Goal: Transaction & Acquisition: Purchase product/service

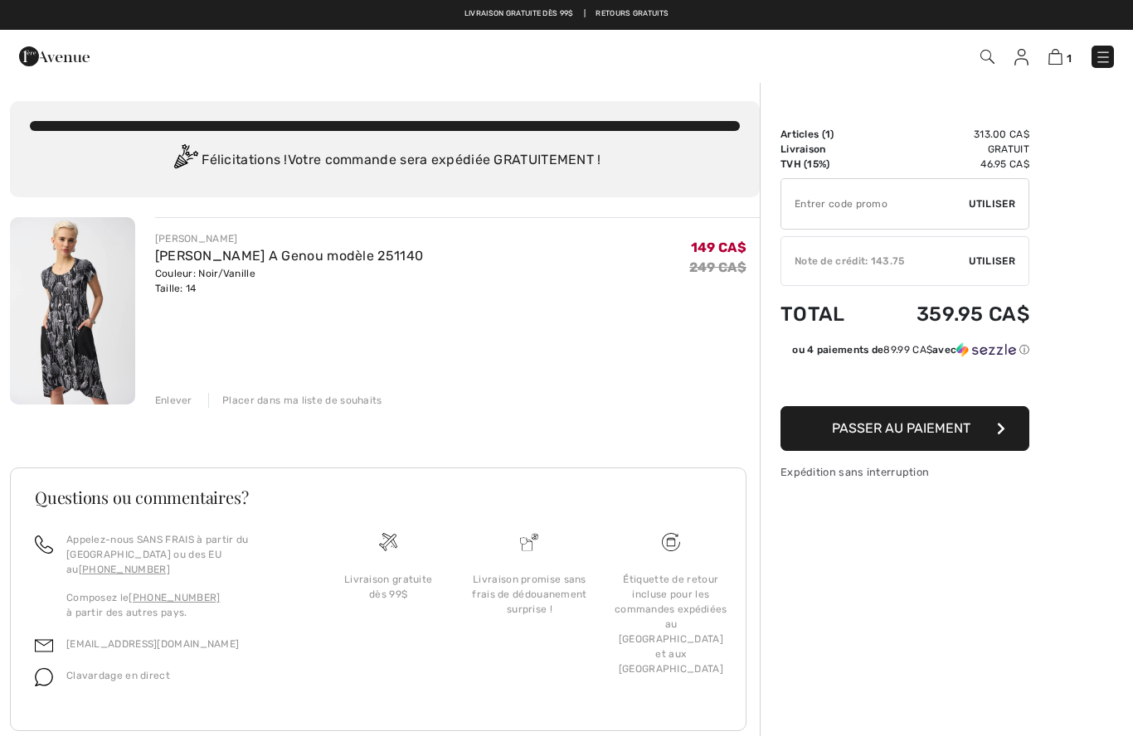
click at [166, 410] on div "[PERSON_NAME] [PERSON_NAME] A Genou modèle 251140 Couleur: Noir/Vanille Taille:…" at bounding box center [385, 495] width 750 height 556
click at [180, 418] on div "[PERSON_NAME] [PERSON_NAME] A Genou modèle 251140 Couleur: Noir/Vanille Taille:…" at bounding box center [385, 495] width 750 height 556
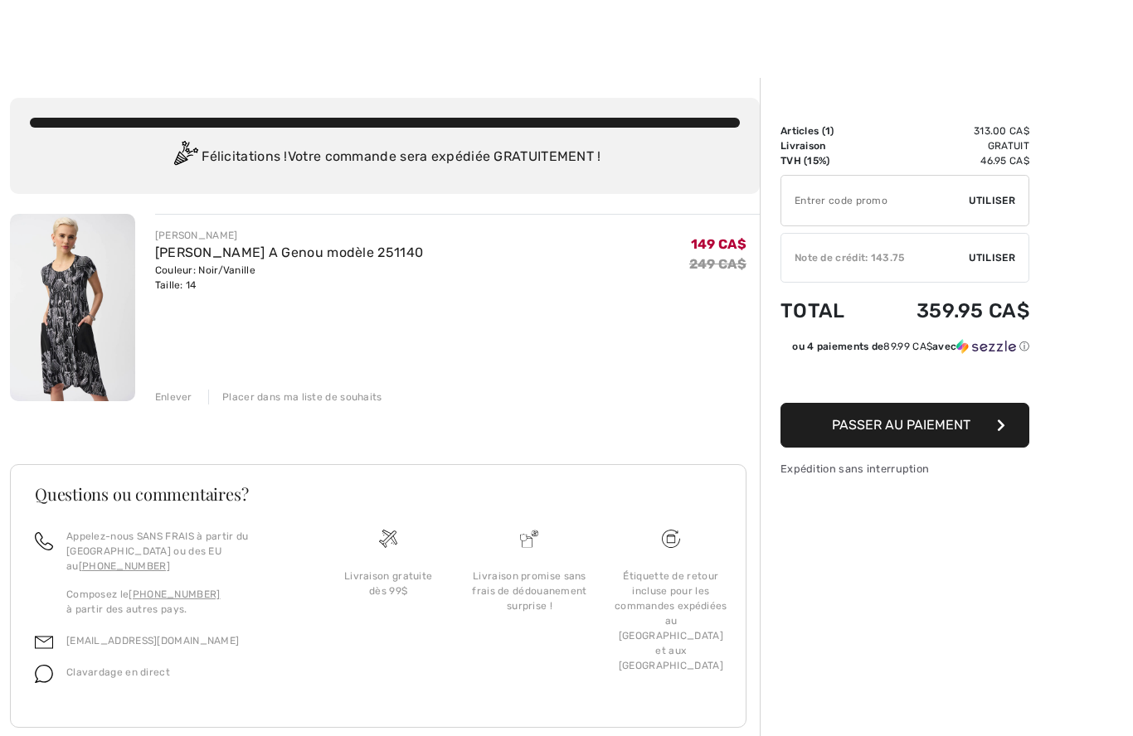
click at [168, 407] on div "[PERSON_NAME] [PERSON_NAME] A Genou modèle 251140 Couleur: Noir/Vanille Taille:…" at bounding box center [385, 492] width 750 height 556
click at [175, 406] on div "[PERSON_NAME] [PERSON_NAME] A Genou modèle 251140 Couleur: Noir/Vanille Taille:…" at bounding box center [385, 492] width 750 height 556
click at [164, 410] on div "[PERSON_NAME] [PERSON_NAME] A Genou modèle 251140 Couleur: Noir/Vanille Taille:…" at bounding box center [385, 492] width 750 height 556
click at [163, 407] on div "[PERSON_NAME] [PERSON_NAME] A Genou modèle 251140 Couleur: Noir/Vanille Taille:…" at bounding box center [385, 492] width 750 height 556
click at [70, 318] on img at bounding box center [72, 307] width 125 height 187
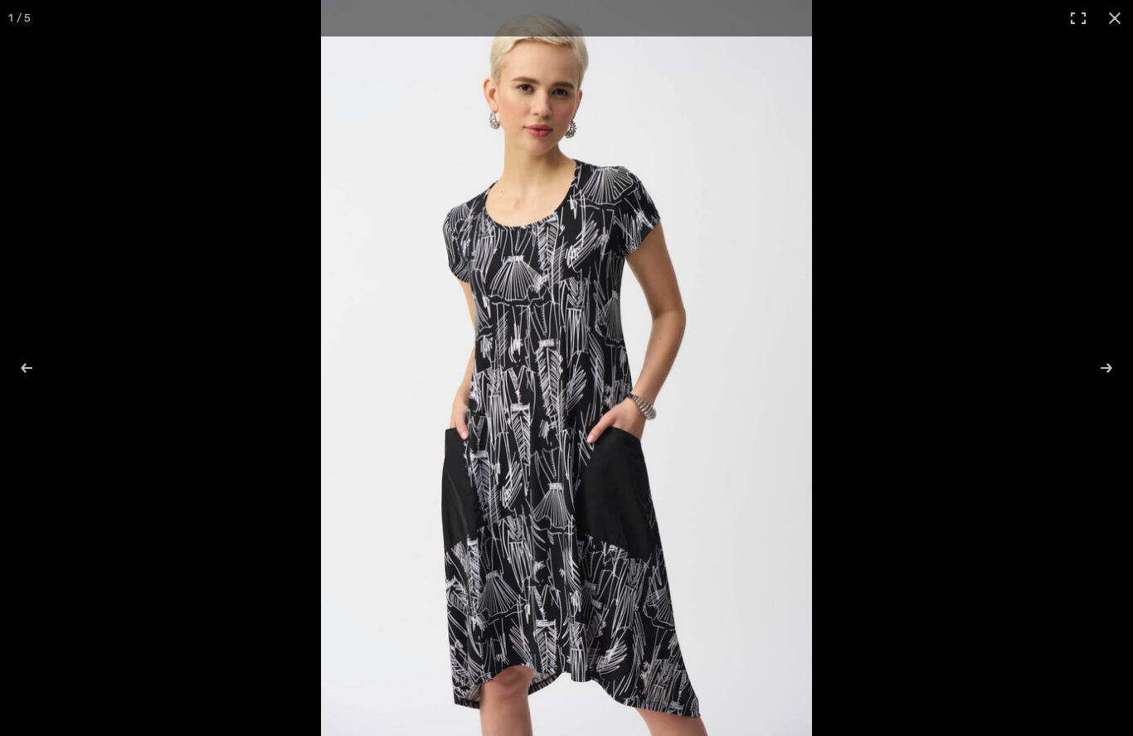
checkbox input "true"
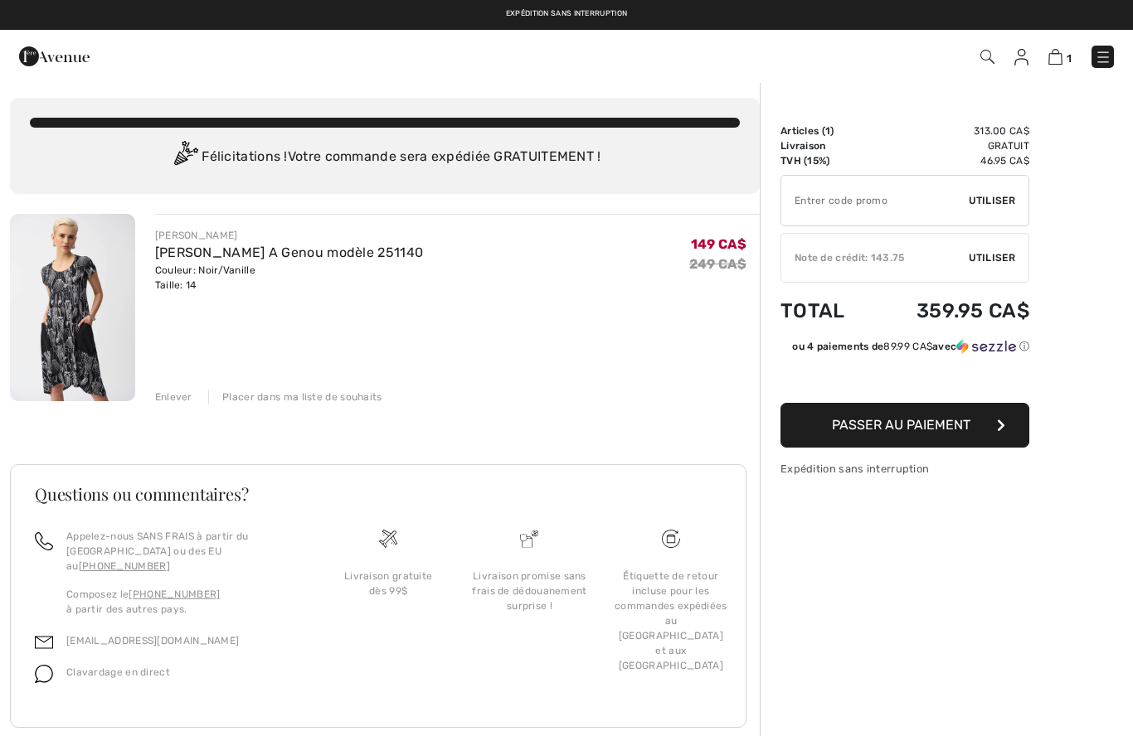
click at [179, 407] on div "[PERSON_NAME] [PERSON_NAME] A Genou modèle 251140 Couleur: Noir/Vanille Taille:…" at bounding box center [385, 492] width 750 height 556
click at [157, 401] on div "Enlever" at bounding box center [173, 397] width 37 height 15
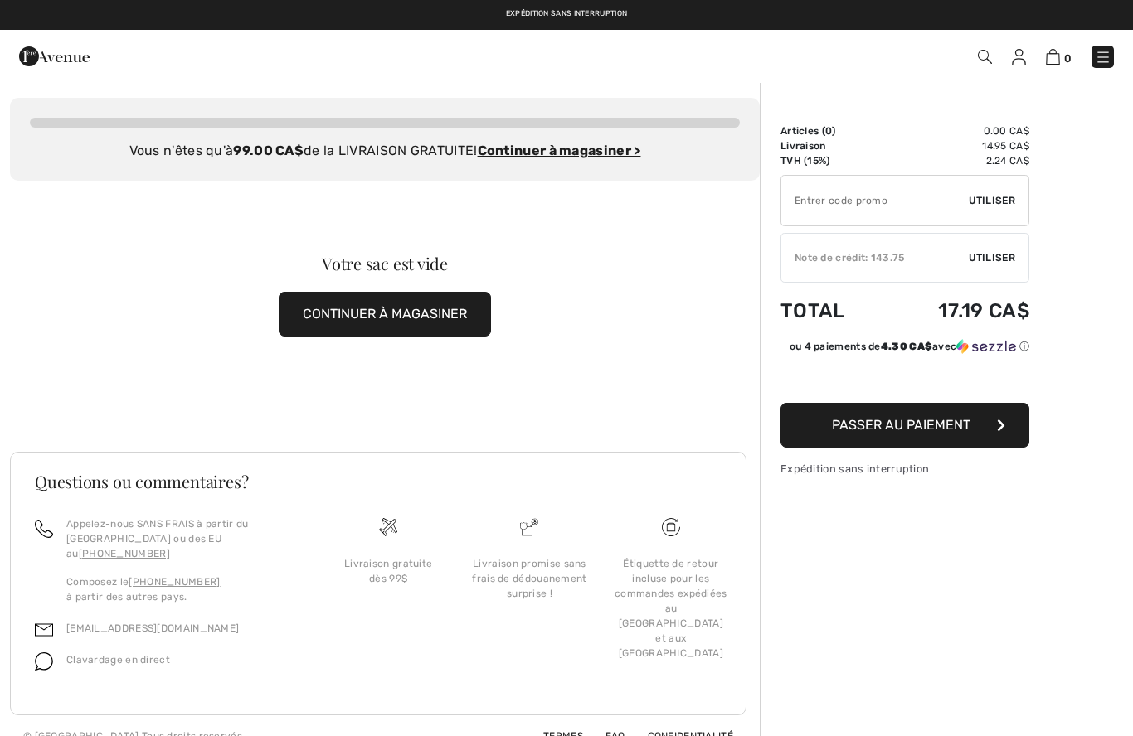
click at [380, 313] on button "CONTINUER À MAGASINER" at bounding box center [385, 314] width 212 height 45
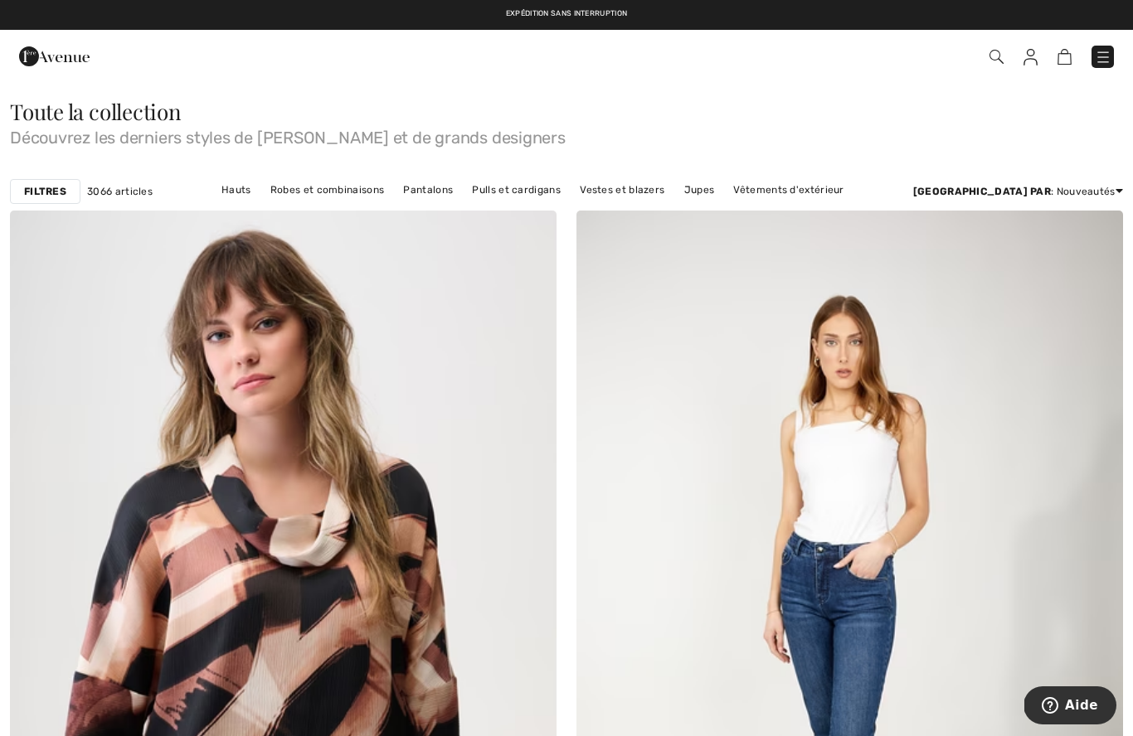
click at [364, 197] on link "Robes et combinaisons" at bounding box center [327, 190] width 130 height 22
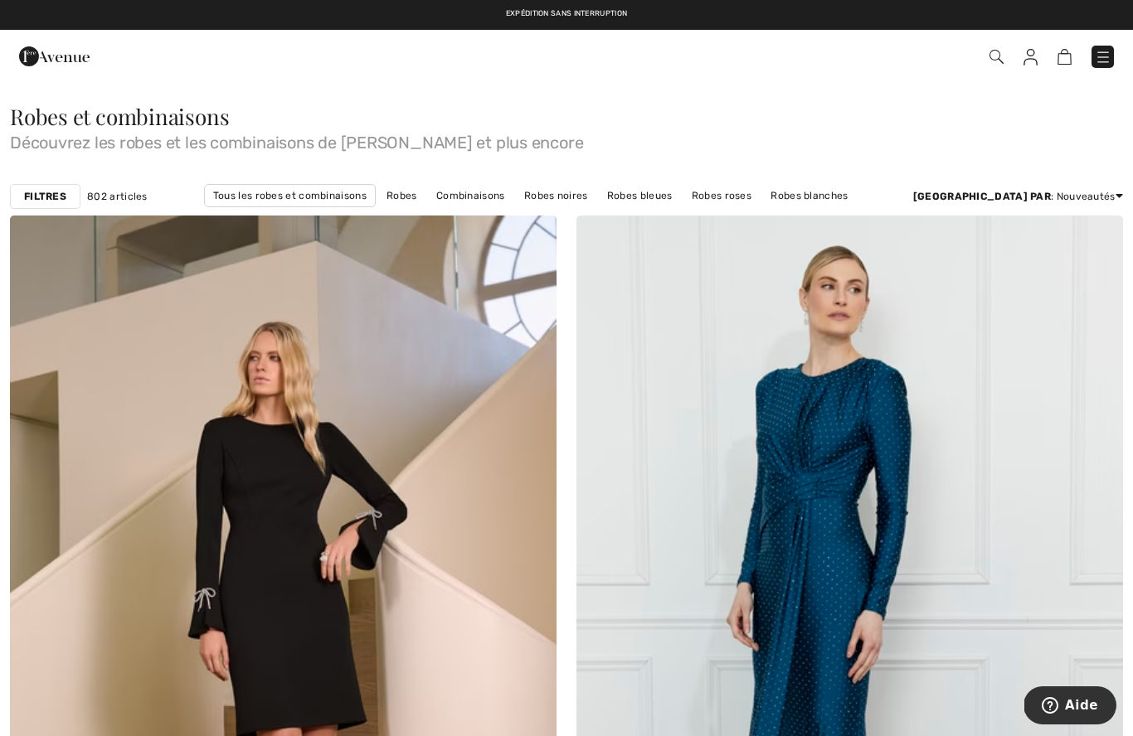
click at [1100, 56] on img at bounding box center [1103, 57] width 17 height 17
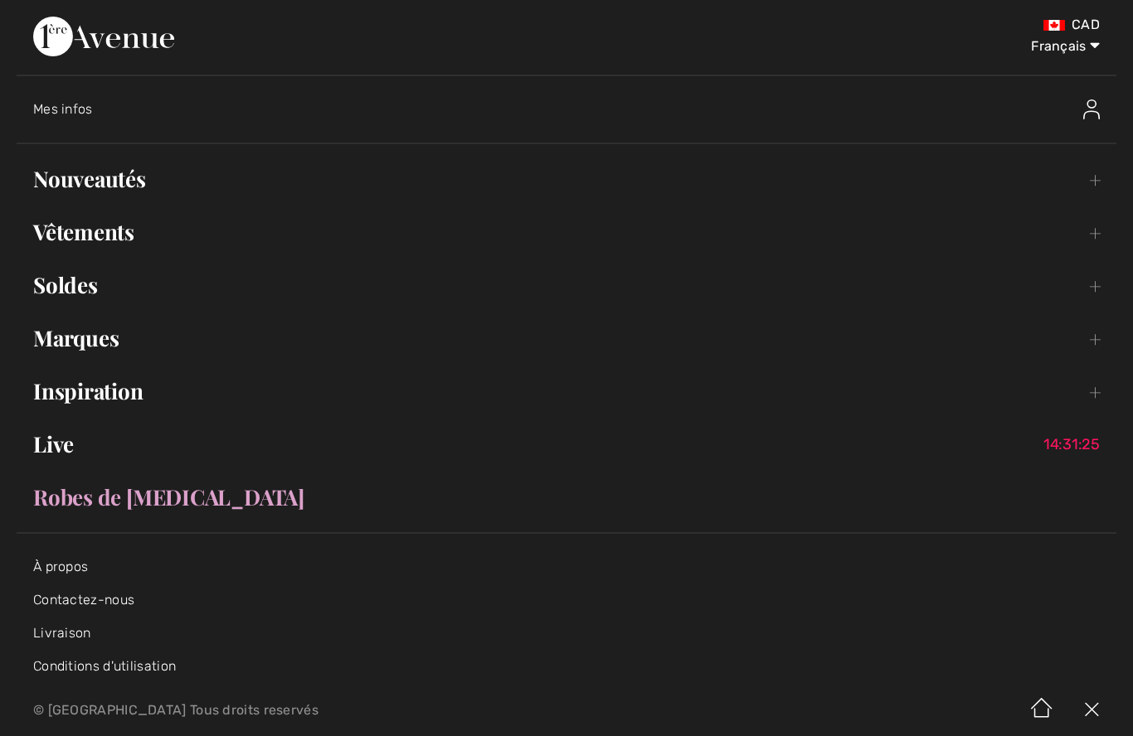
click at [1092, 44] on select "English Français" at bounding box center [1056, 43] width 86 height 50
click at [1080, 42] on select "English Français" at bounding box center [1056, 43] width 86 height 50
click at [1071, 43] on select "English Français" at bounding box center [1056, 43] width 86 height 50
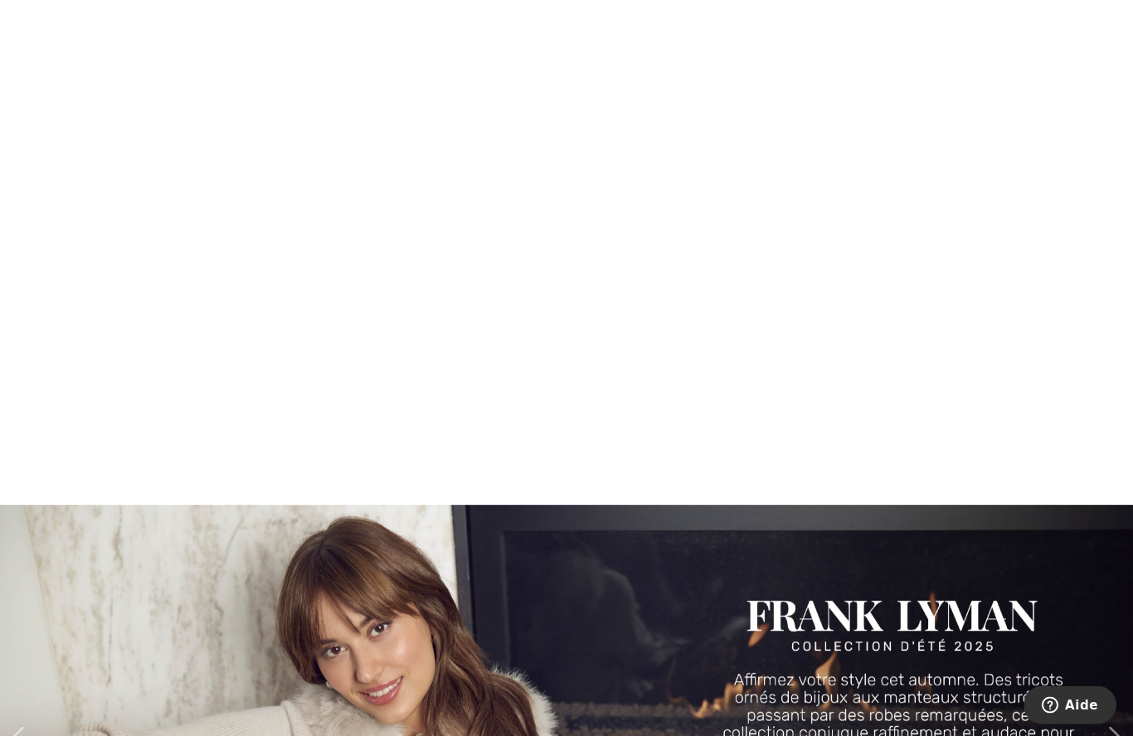
scroll to position [1452, 0]
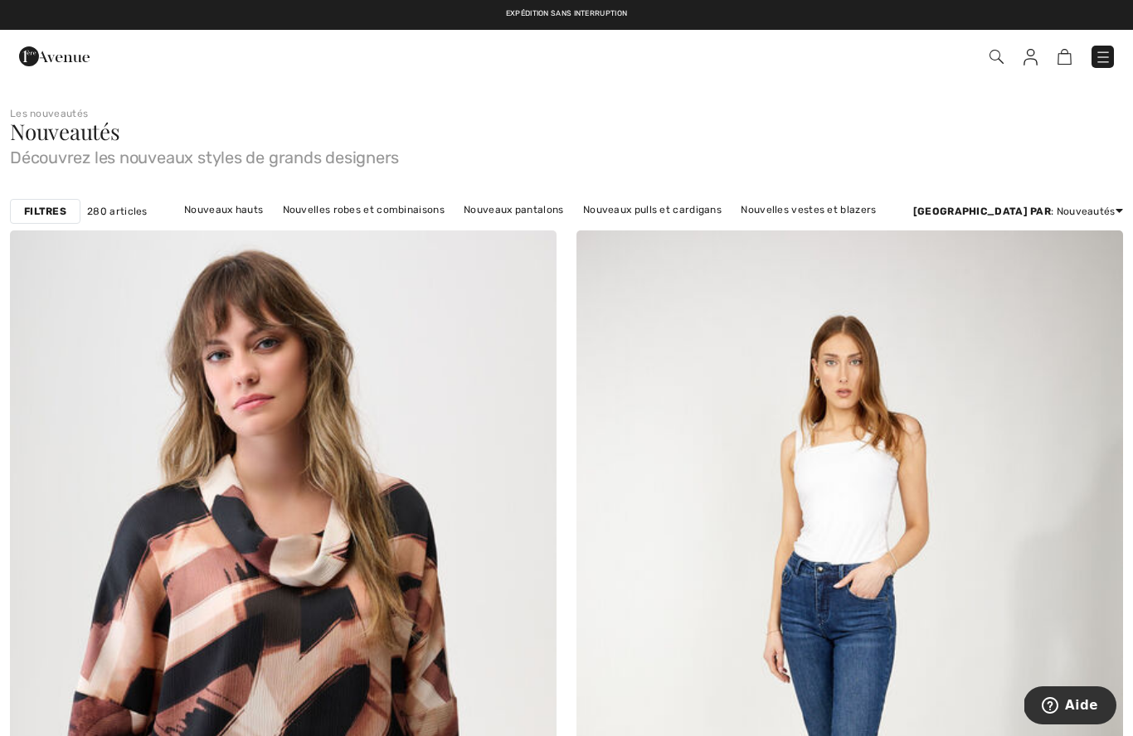
click at [360, 214] on link "Nouvelles robes et combinaisons" at bounding box center [364, 210] width 178 height 22
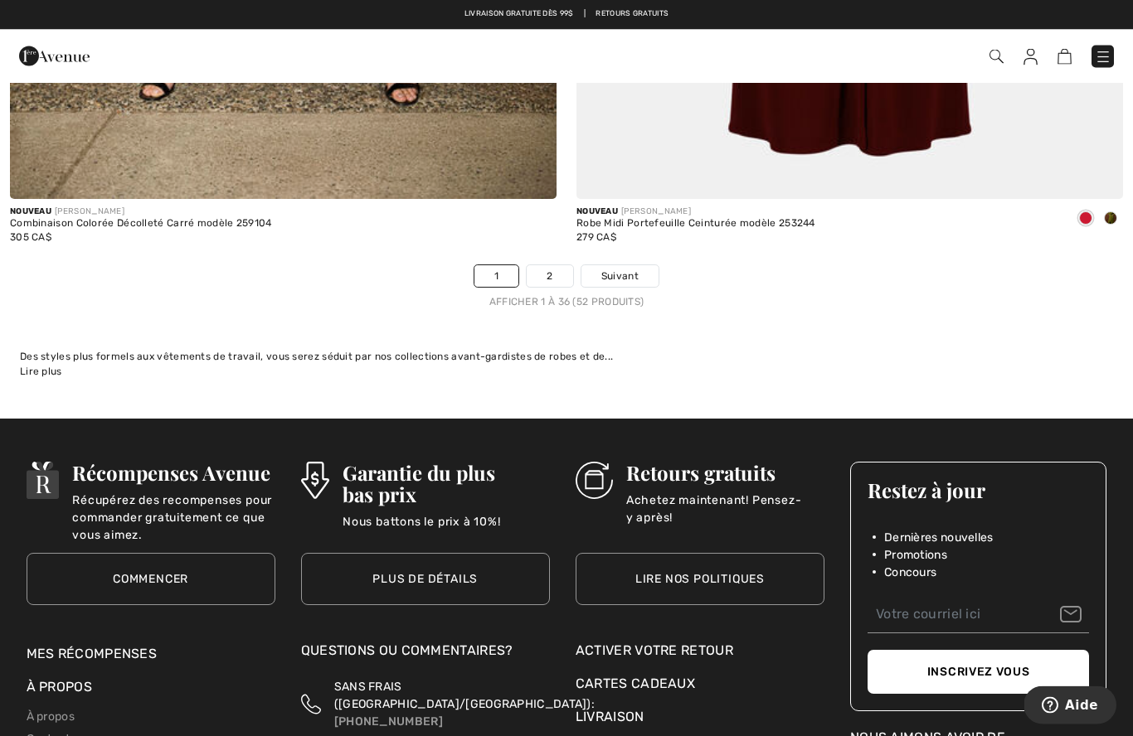
scroll to position [16216, 0]
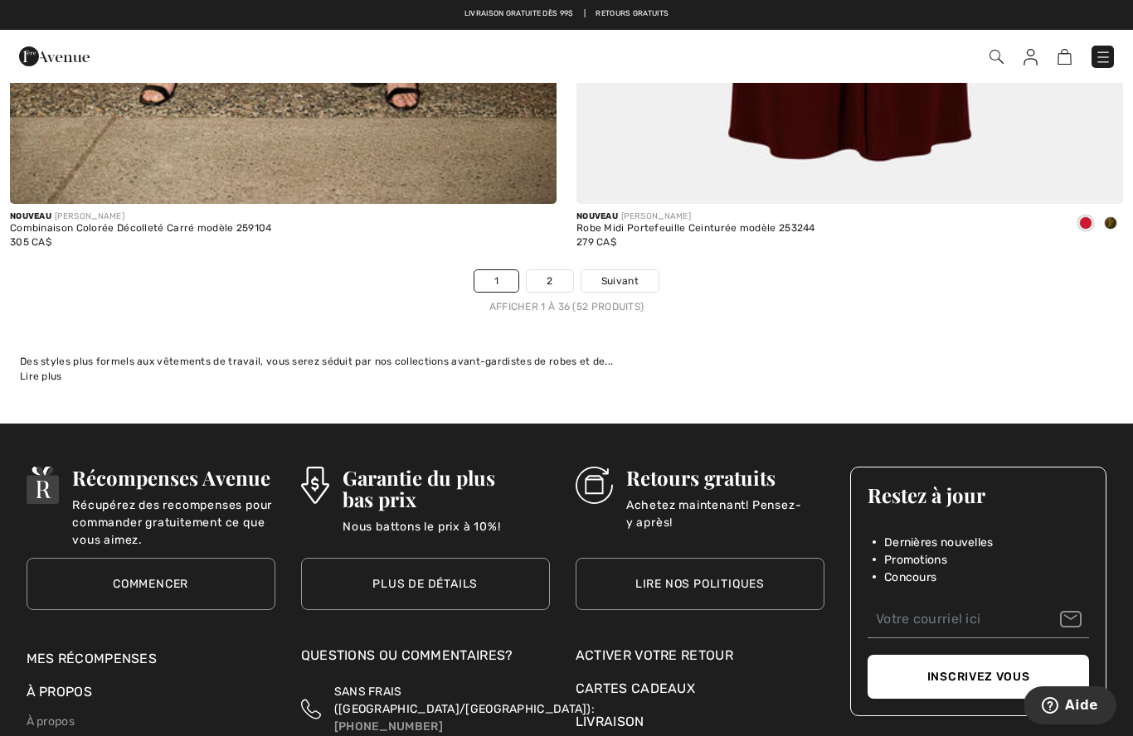
click at [615, 274] on span "Suivant" at bounding box center [619, 281] width 37 height 15
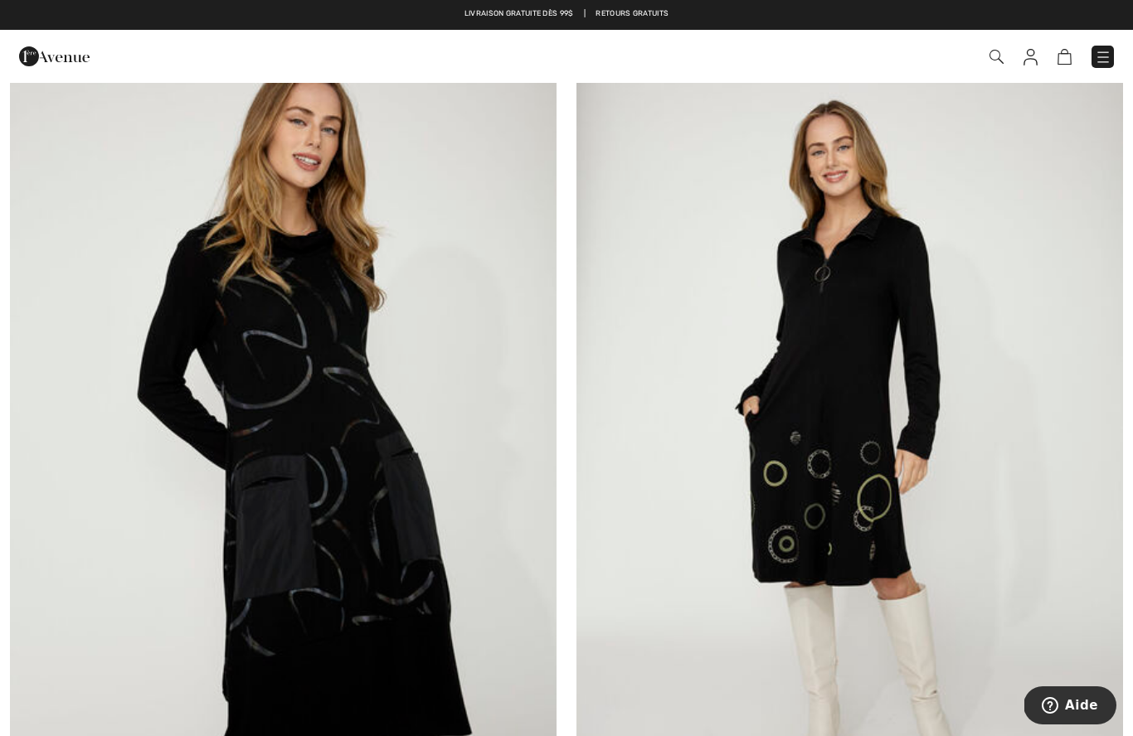
scroll to position [5581, 0]
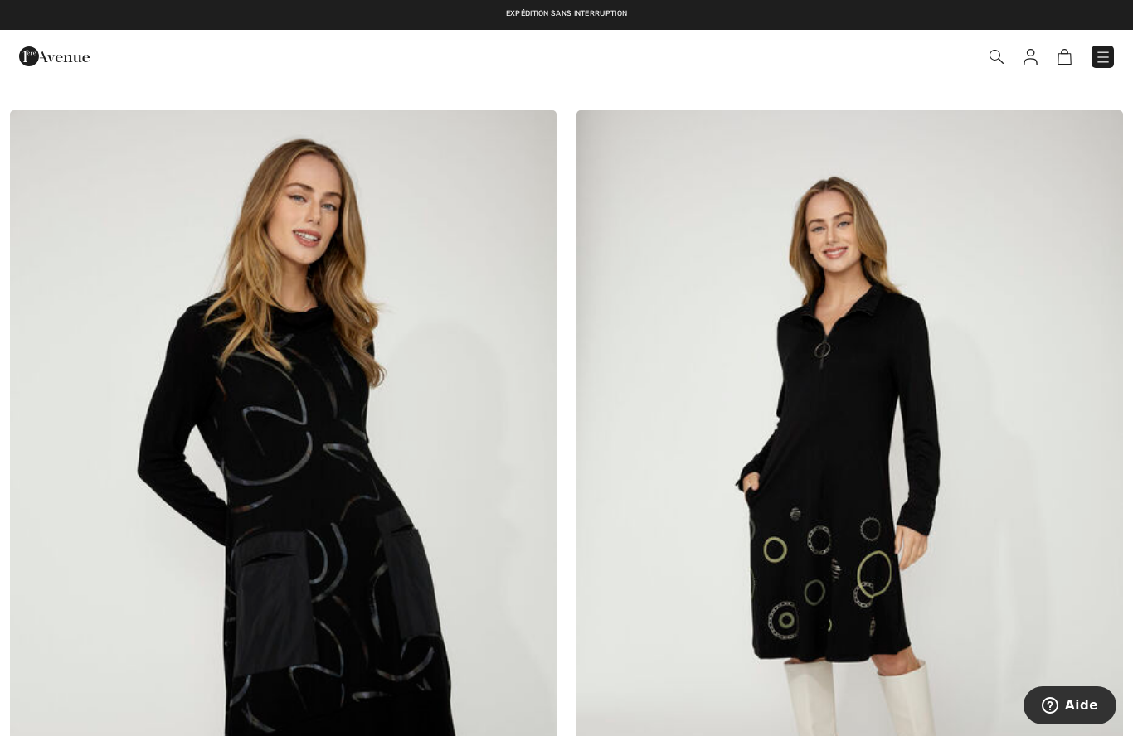
click at [943, 482] on img at bounding box center [849, 520] width 547 height 820
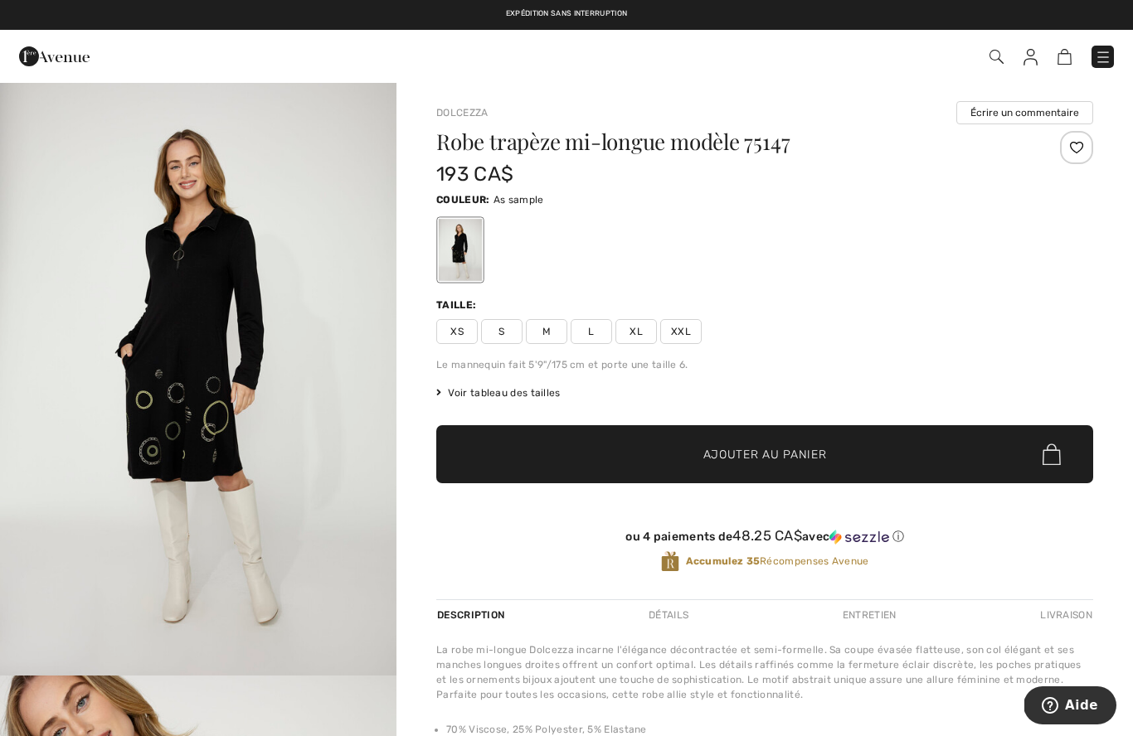
click at [202, 427] on img "1 / 5" at bounding box center [198, 378] width 396 height 595
click at [589, 333] on span "L" at bounding box center [591, 331] width 41 height 25
click at [597, 445] on span "✔ Ajouté au panier Ajouter au panier" at bounding box center [764, 454] width 657 height 58
click at [1101, 62] on img at bounding box center [1103, 57] width 17 height 17
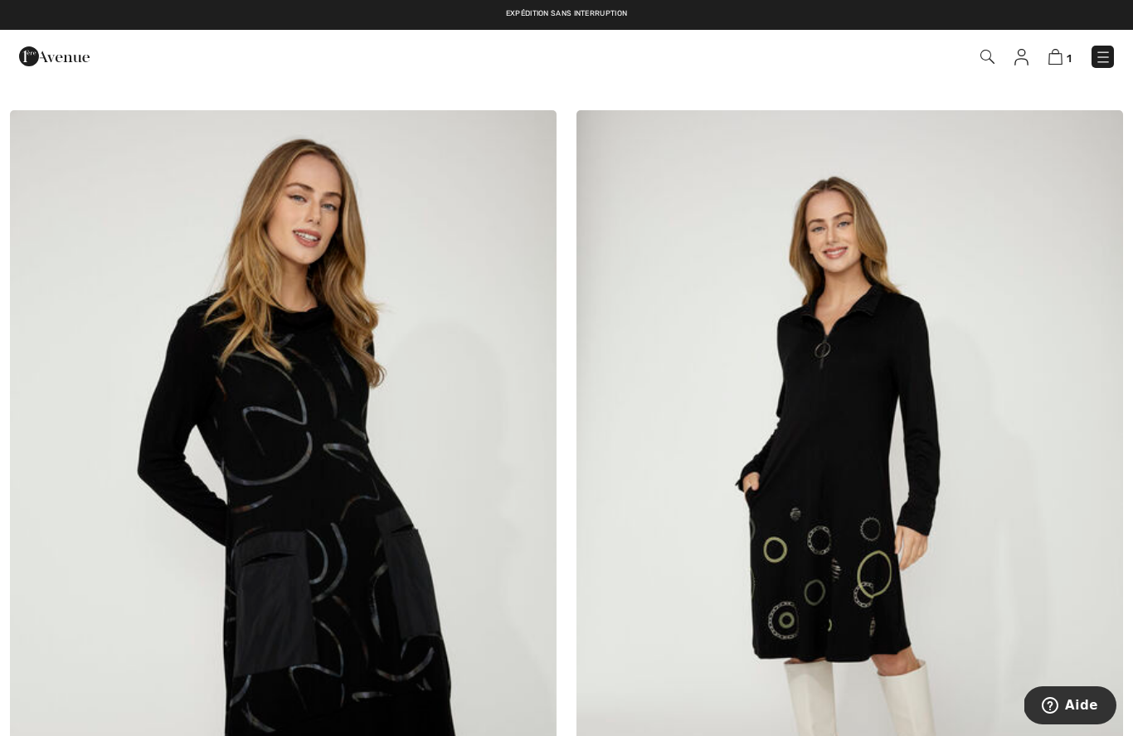
click at [1062, 60] on img at bounding box center [1055, 57] width 14 height 16
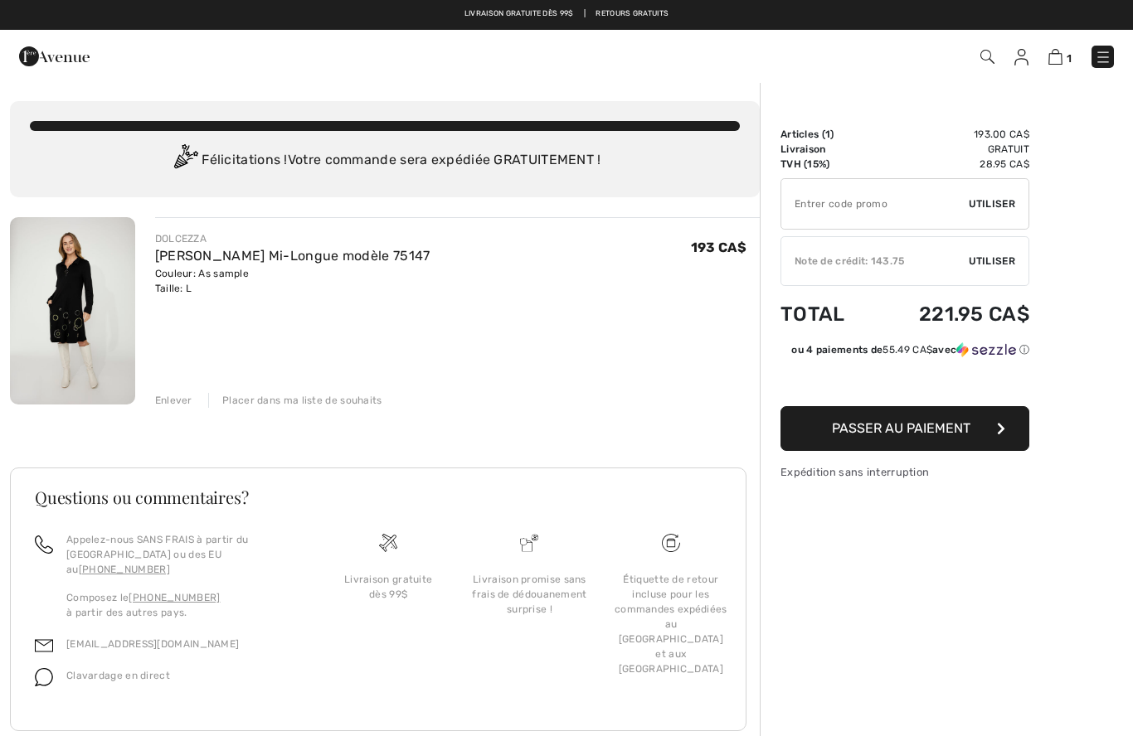
click at [1026, 49] on img at bounding box center [1021, 57] width 14 height 17
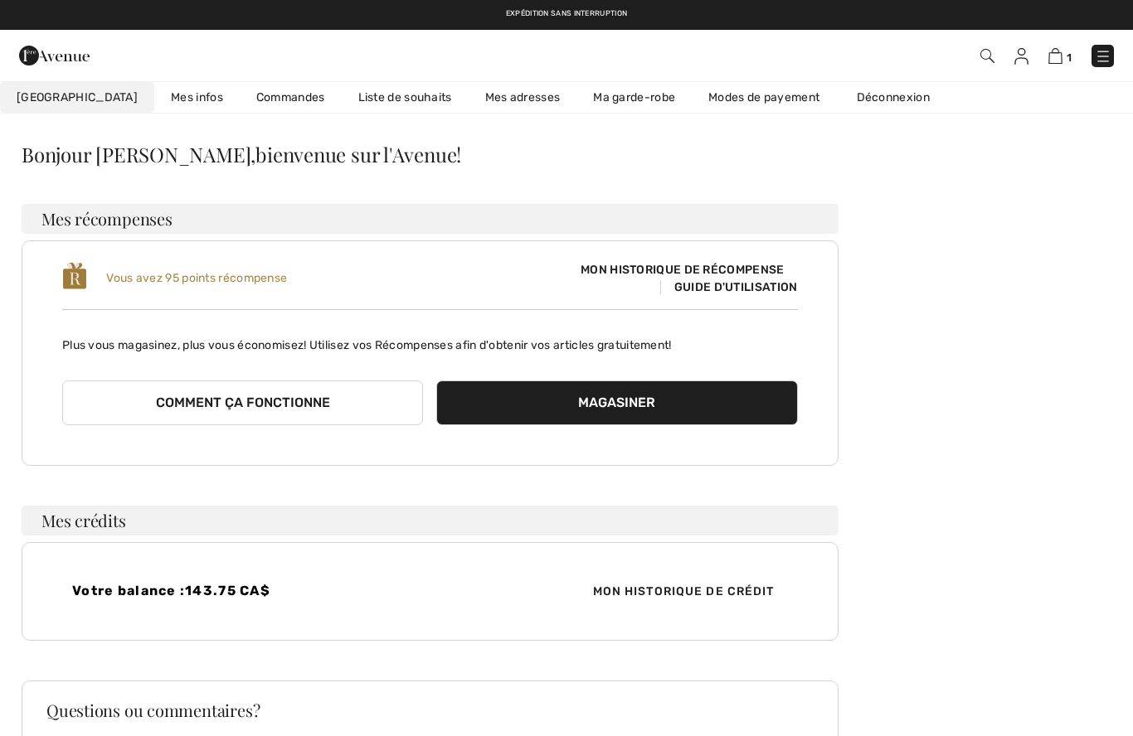
scroll to position [39, 0]
click at [1052, 62] on img at bounding box center [1055, 56] width 14 height 16
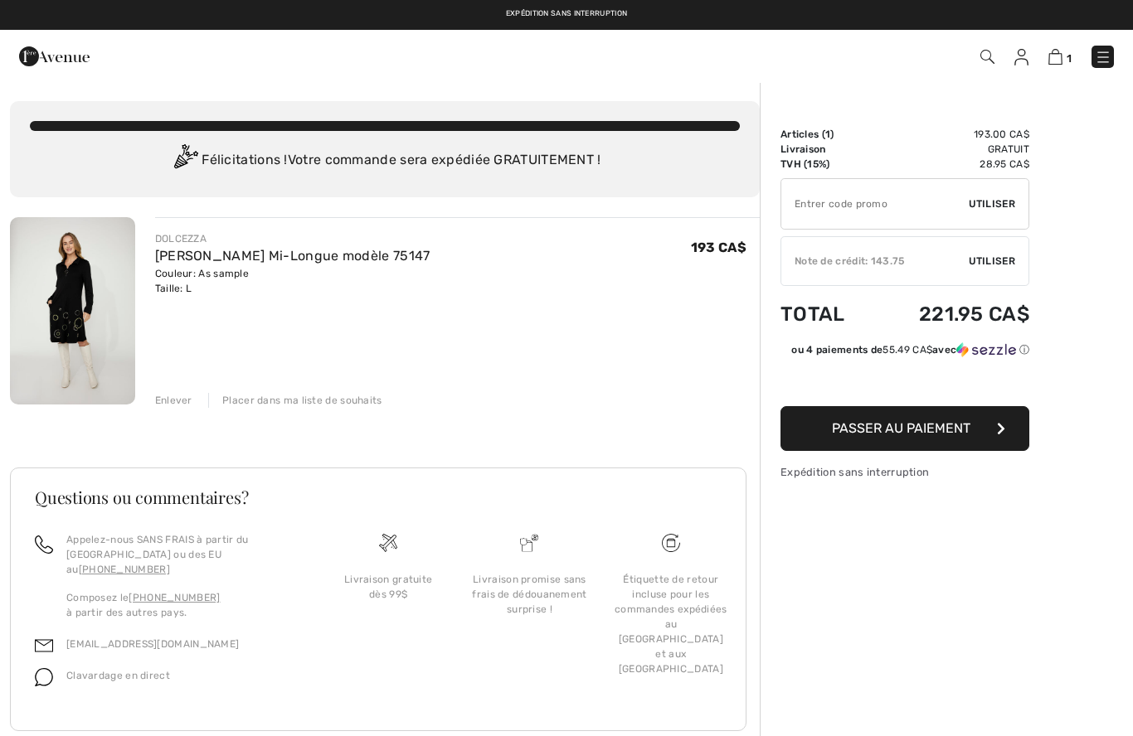
click at [921, 431] on span "Passer au paiement" at bounding box center [901, 428] width 138 height 16
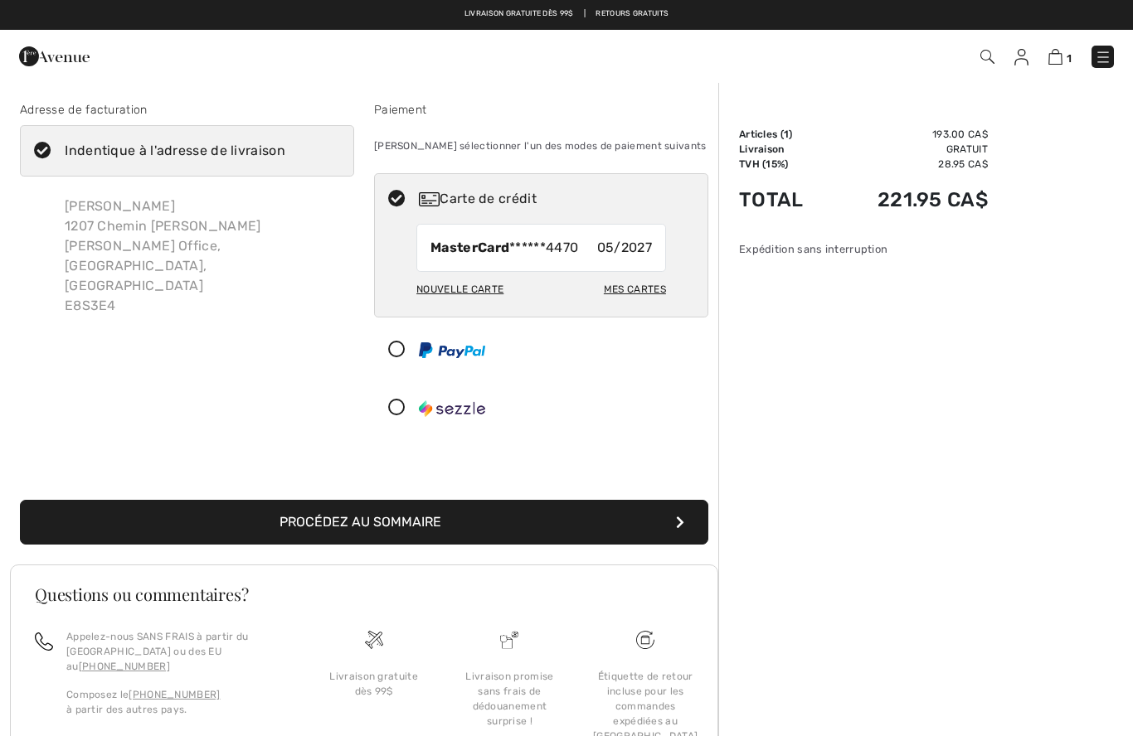
click at [401, 359] on div at bounding box center [534, 350] width 319 height 50
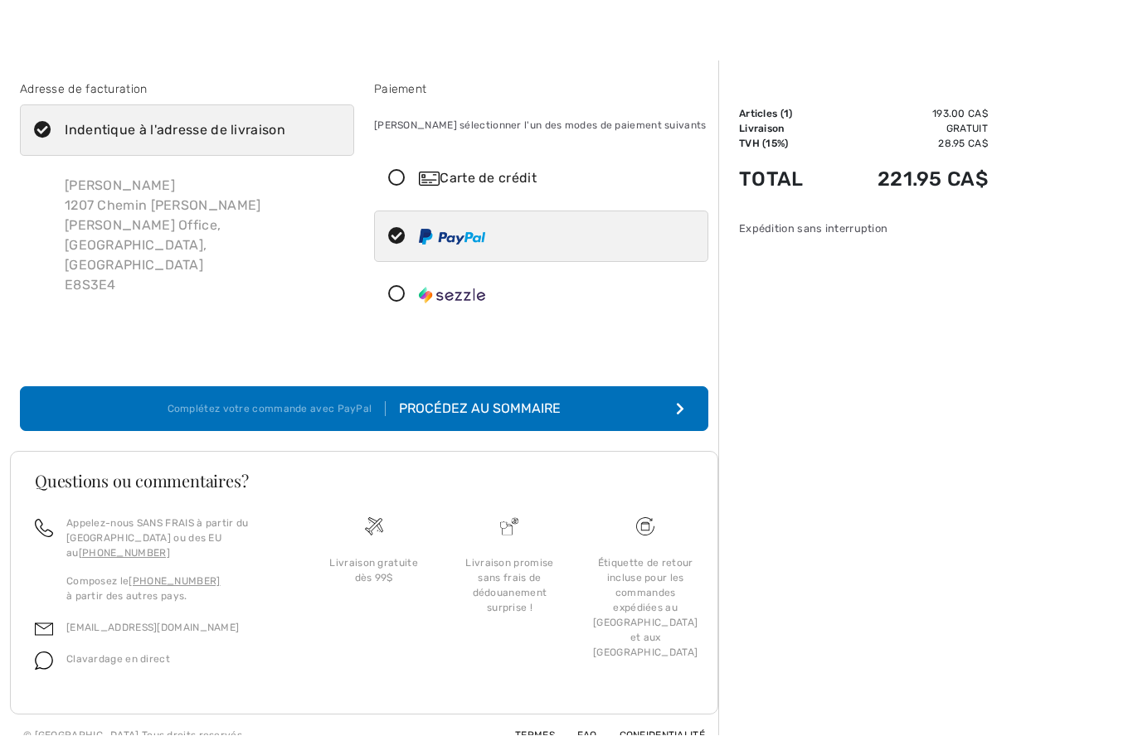
scroll to position [56, 0]
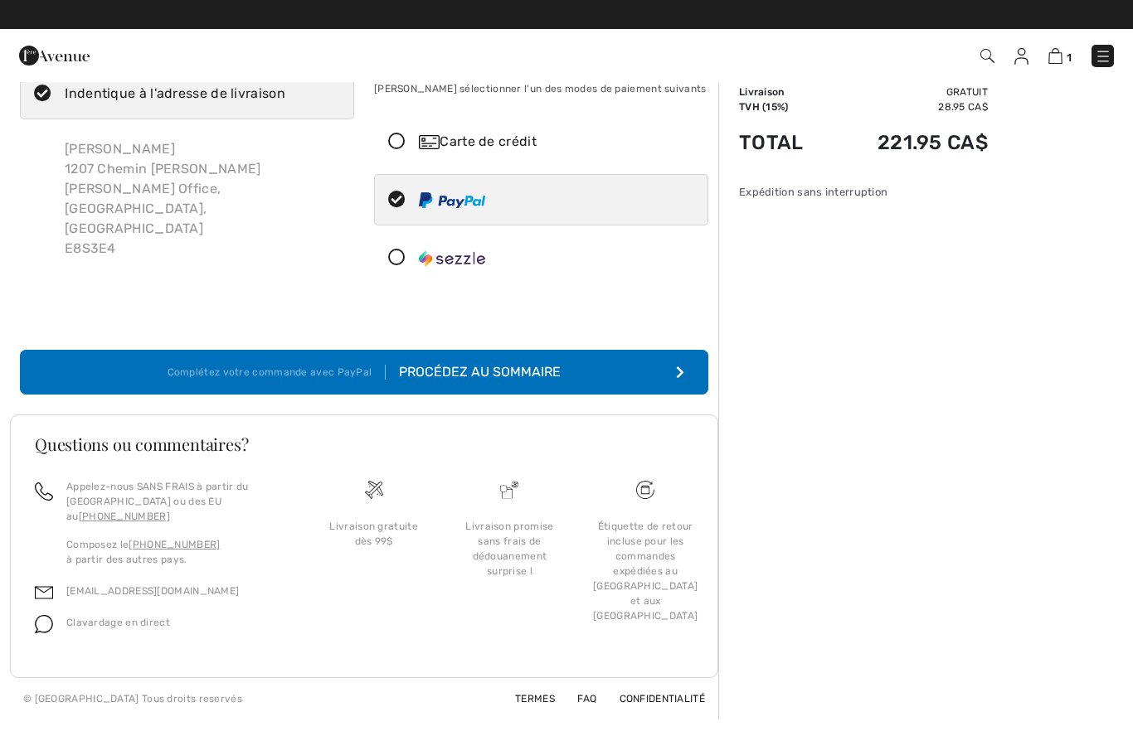
click at [474, 377] on div "Procédez au sommaire" at bounding box center [473, 373] width 175 height 20
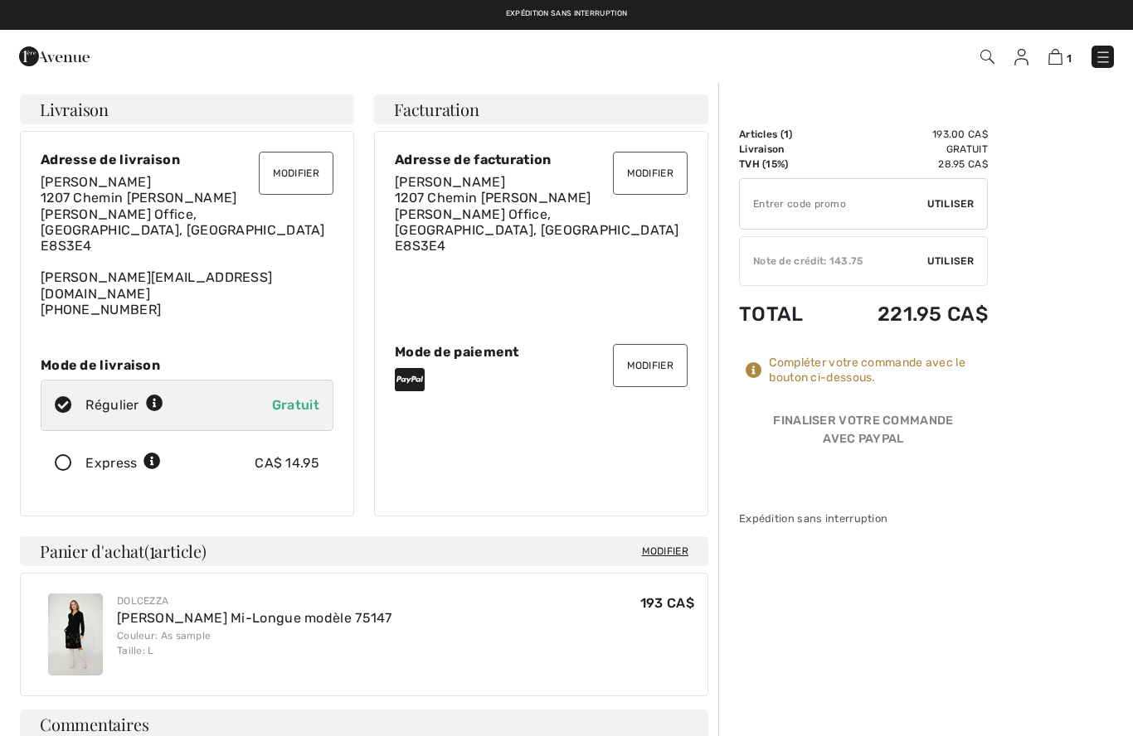
click at [945, 260] on span "Utiliser" at bounding box center [950, 261] width 46 height 15
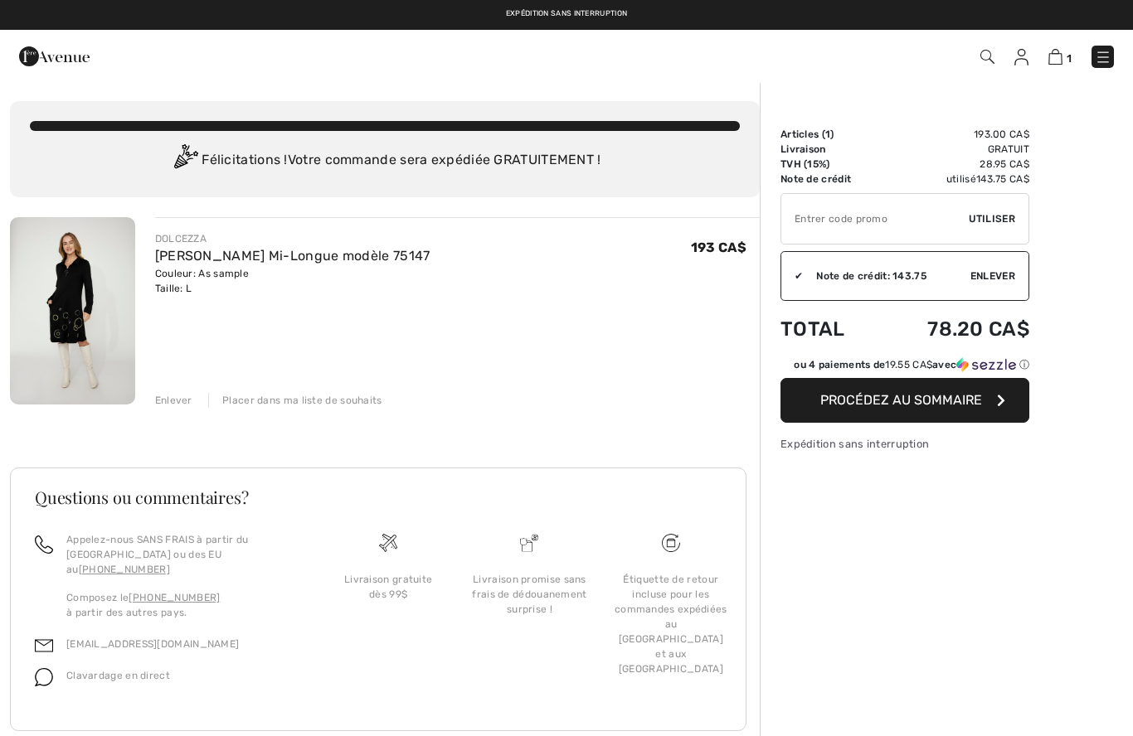
scroll to position [56, 0]
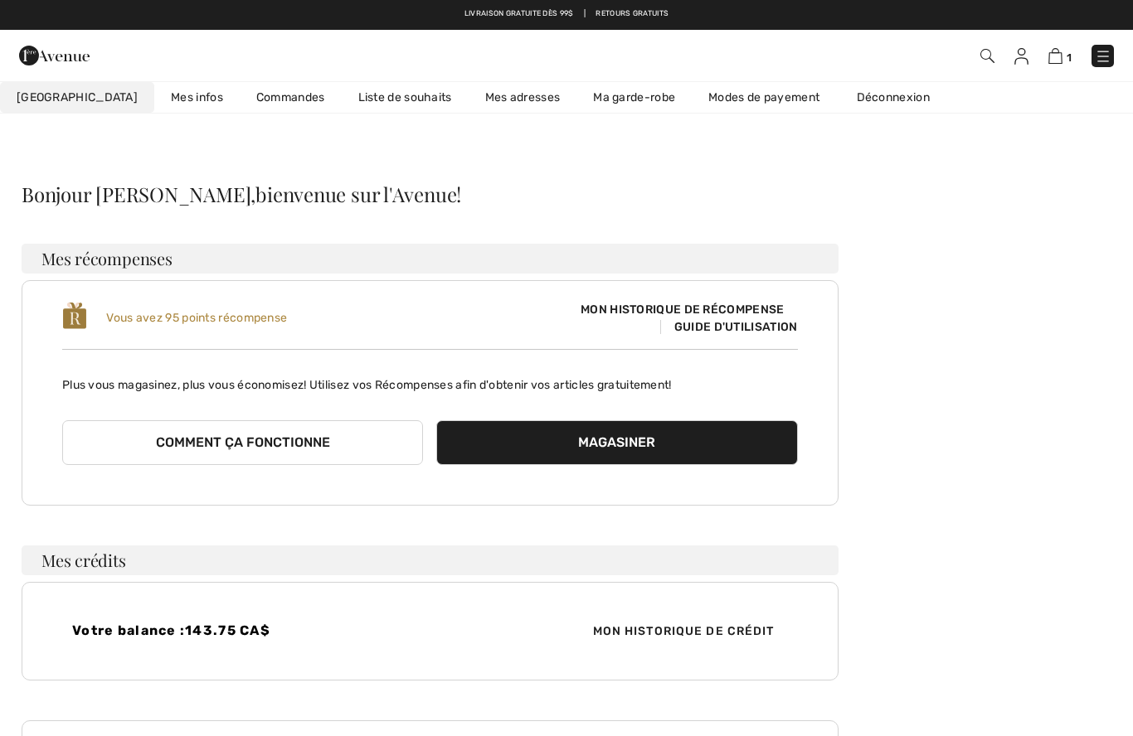
click at [155, 321] on span "Vous avez 95 points récompense" at bounding box center [196, 318] width 181 height 14
click at [710, 329] on span "Guide d'utilisation" at bounding box center [729, 327] width 138 height 14
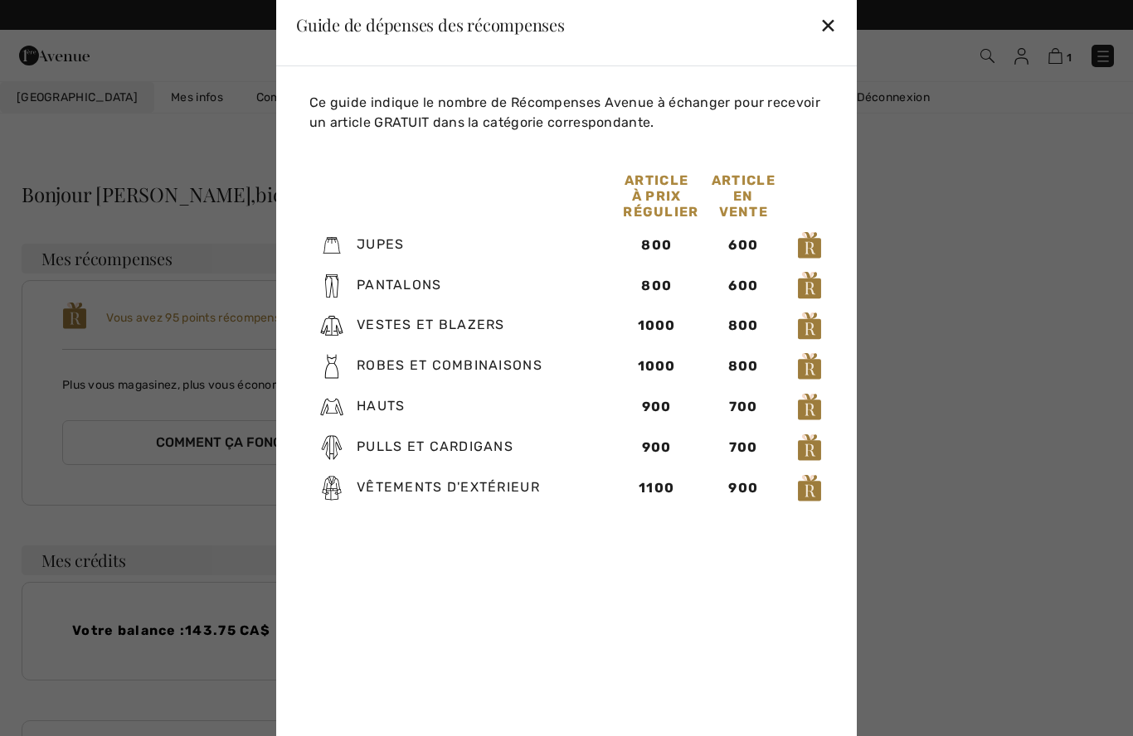
click at [833, 32] on div "✕" at bounding box center [827, 24] width 17 height 35
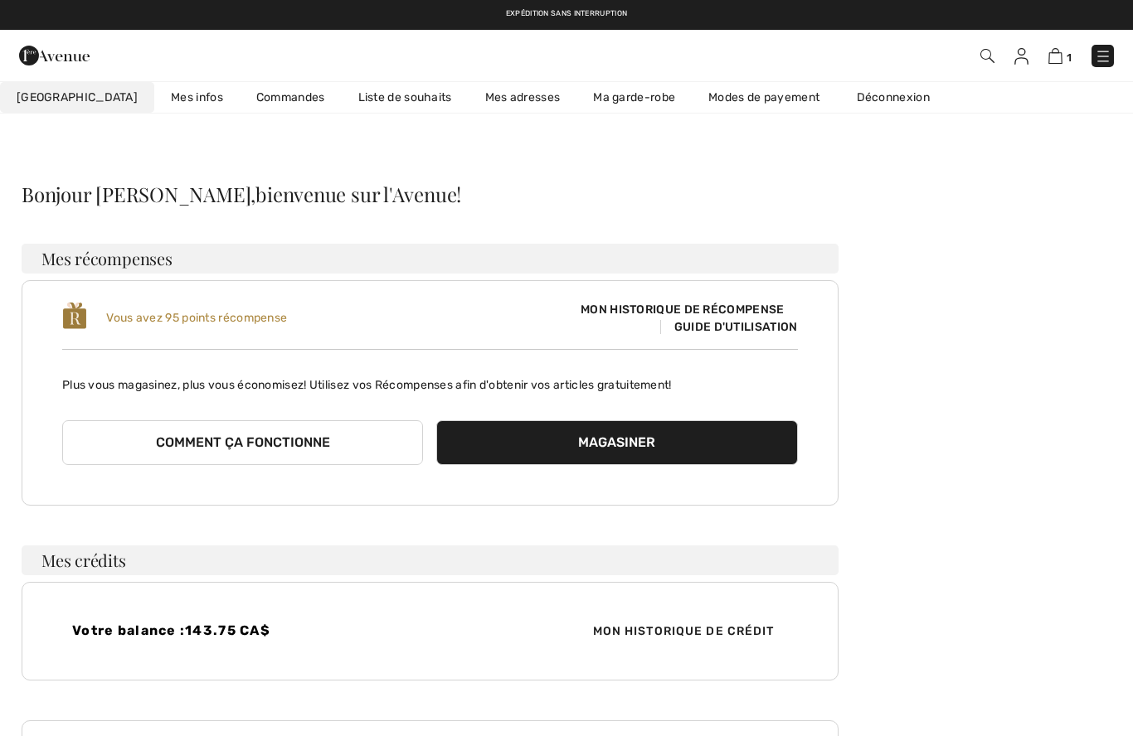
click at [1056, 57] on img at bounding box center [1055, 56] width 14 height 16
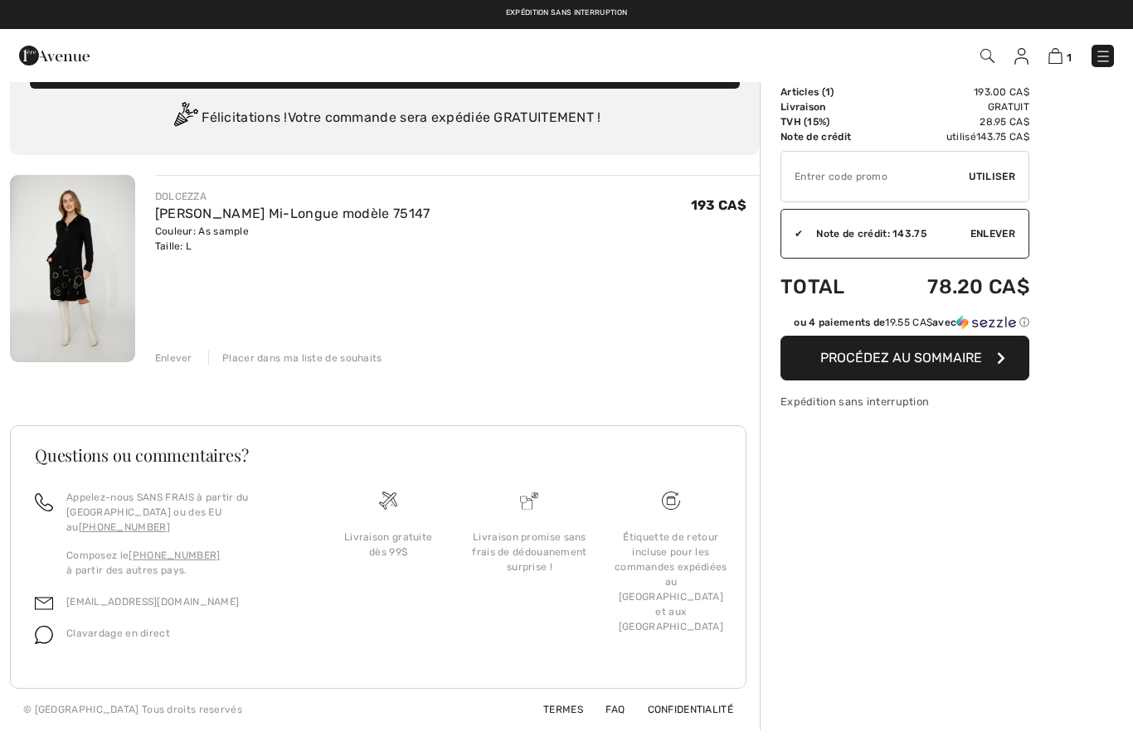
scroll to position [56, 0]
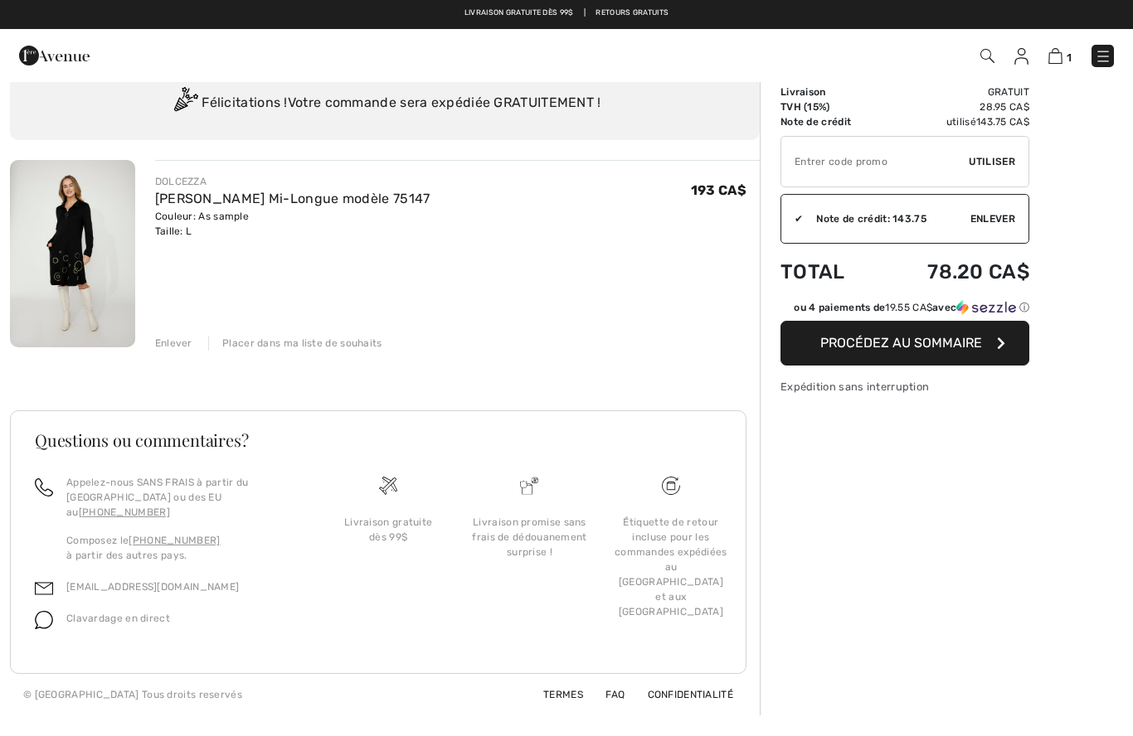
click at [921, 334] on button "Procédez au sommaire" at bounding box center [904, 344] width 249 height 45
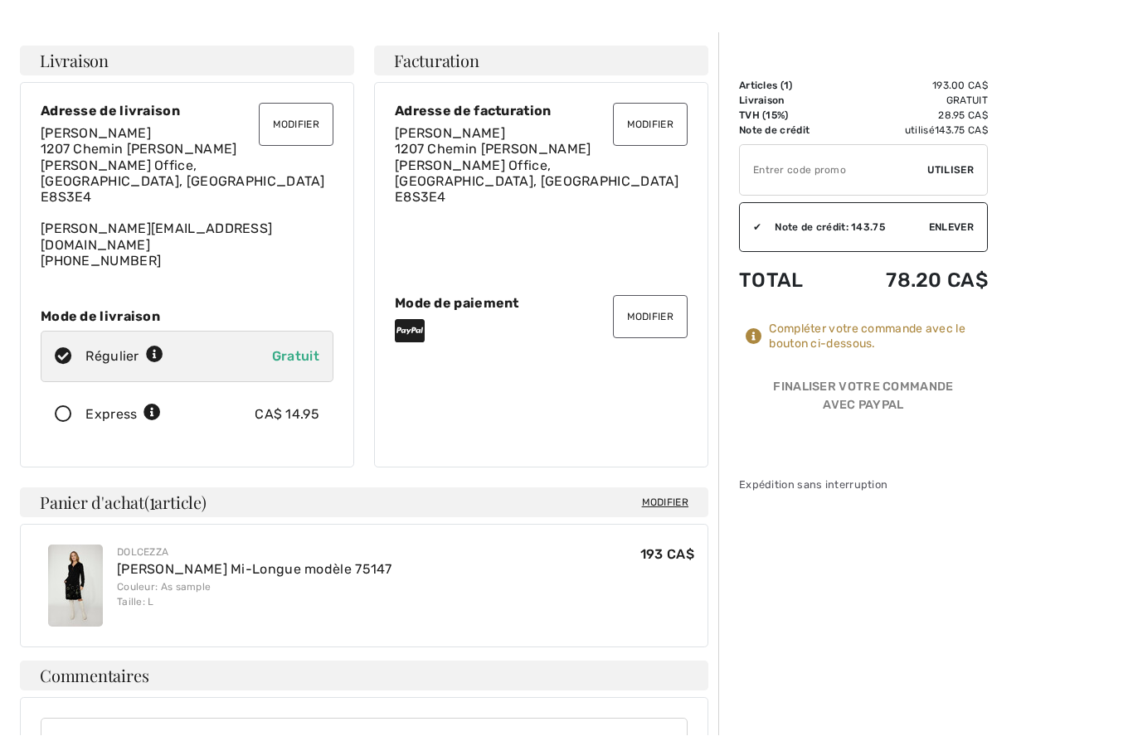
scroll to position [49, 0]
click at [642, 297] on button "Modifier" at bounding box center [650, 316] width 75 height 43
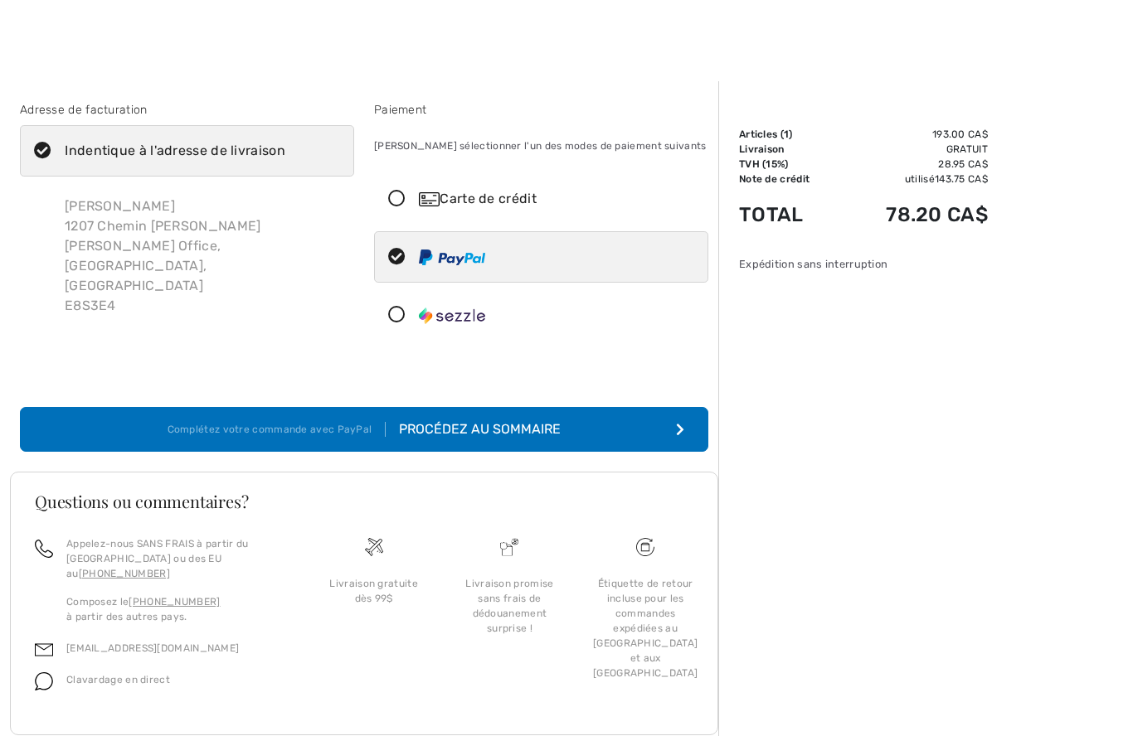
click at [656, 325] on div "Adresse de facturation Indentique à l'adresse de livraison [PERSON_NAME] [STREE…" at bounding box center [364, 266] width 708 height 411
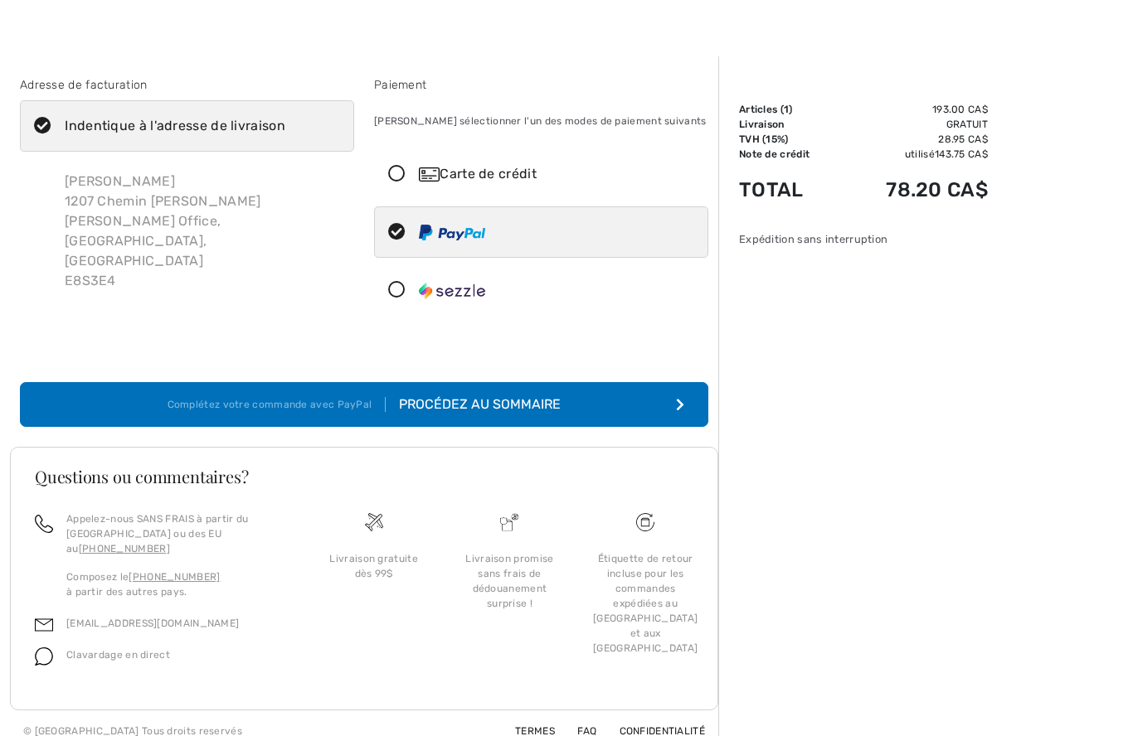
click at [394, 177] on icon at bounding box center [397, 174] width 44 height 17
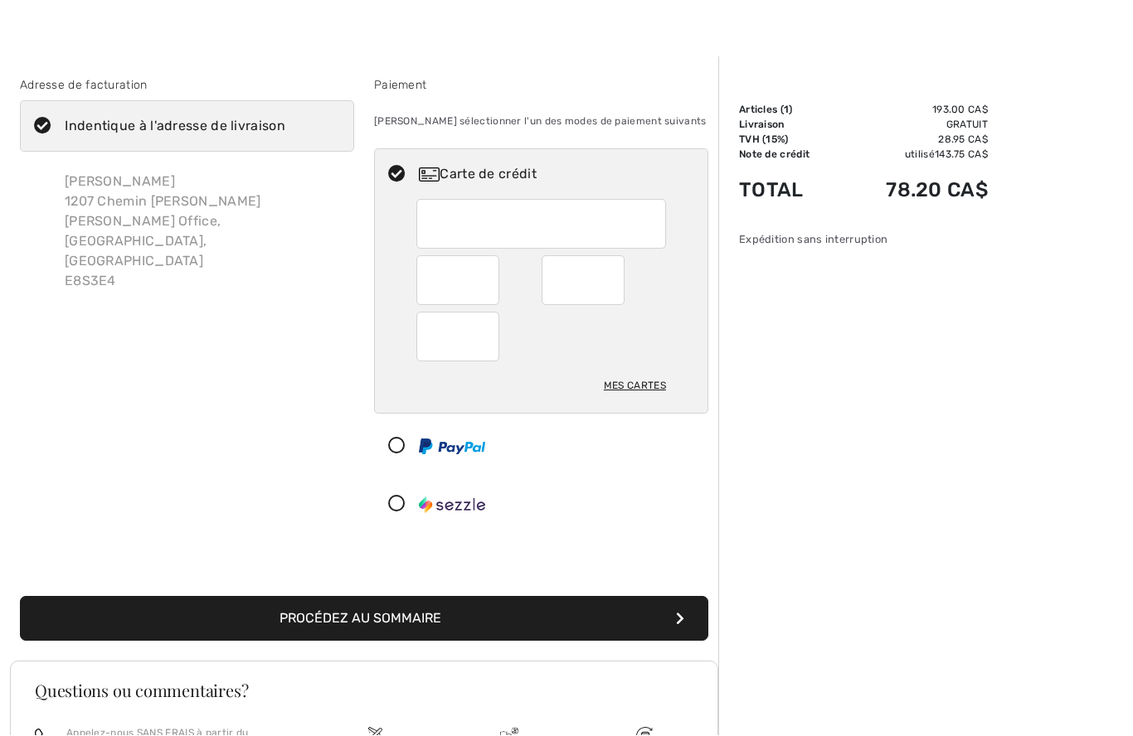
scroll to position [25, 0]
click at [333, 621] on button "Procédez au sommaire" at bounding box center [364, 618] width 688 height 45
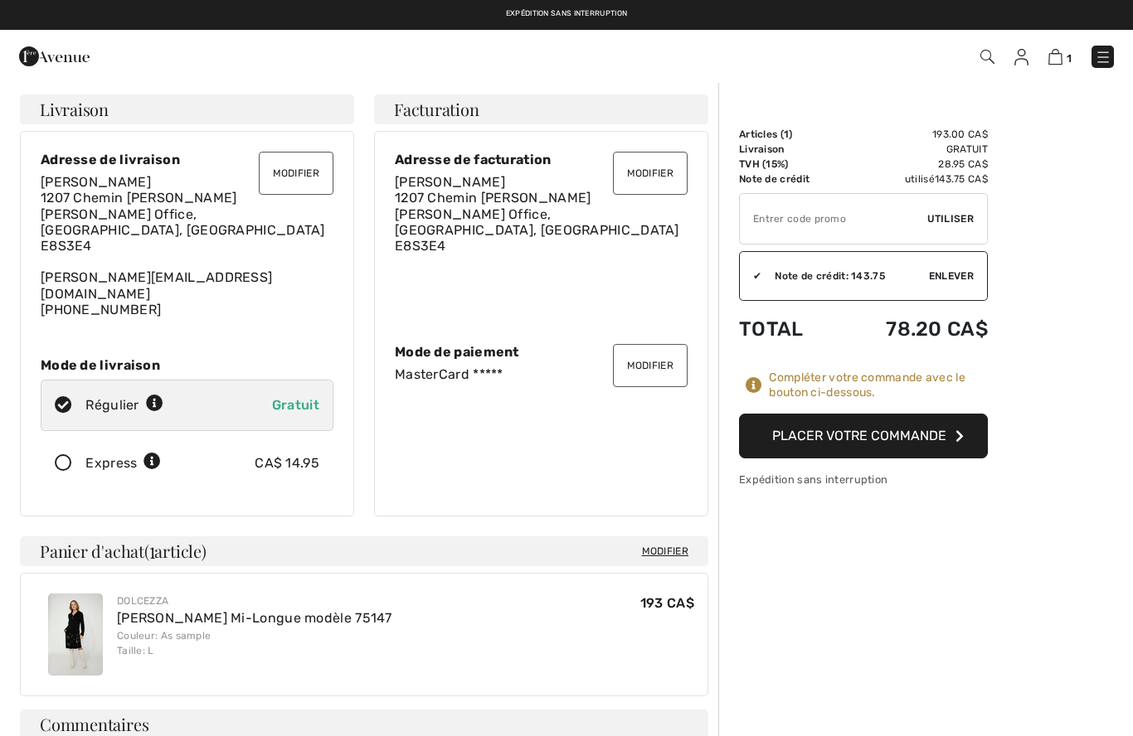
click at [872, 435] on button "Placer votre commande" at bounding box center [863, 436] width 249 height 45
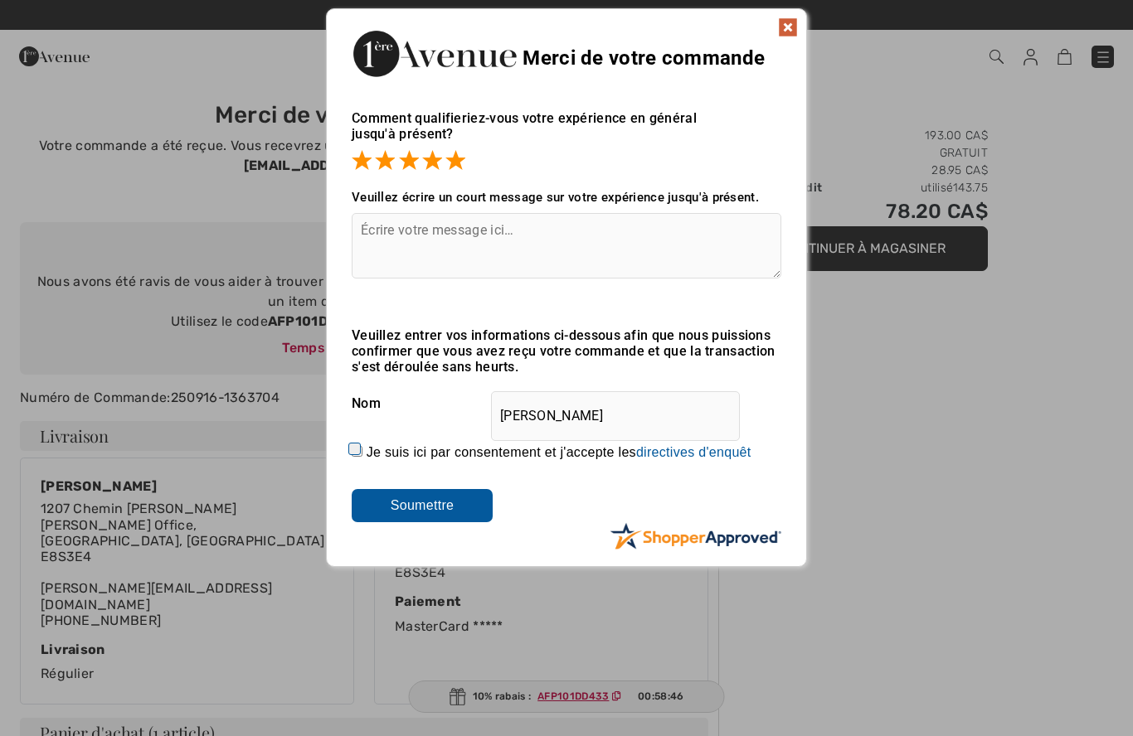
click at [359, 457] on input "Je suis ici par consentement et j'accepte les En soumettant une évaluation, vou…" at bounding box center [357, 451] width 11 height 11
checkbox input "true"
click at [405, 508] on input "Soumettre" at bounding box center [422, 505] width 141 height 33
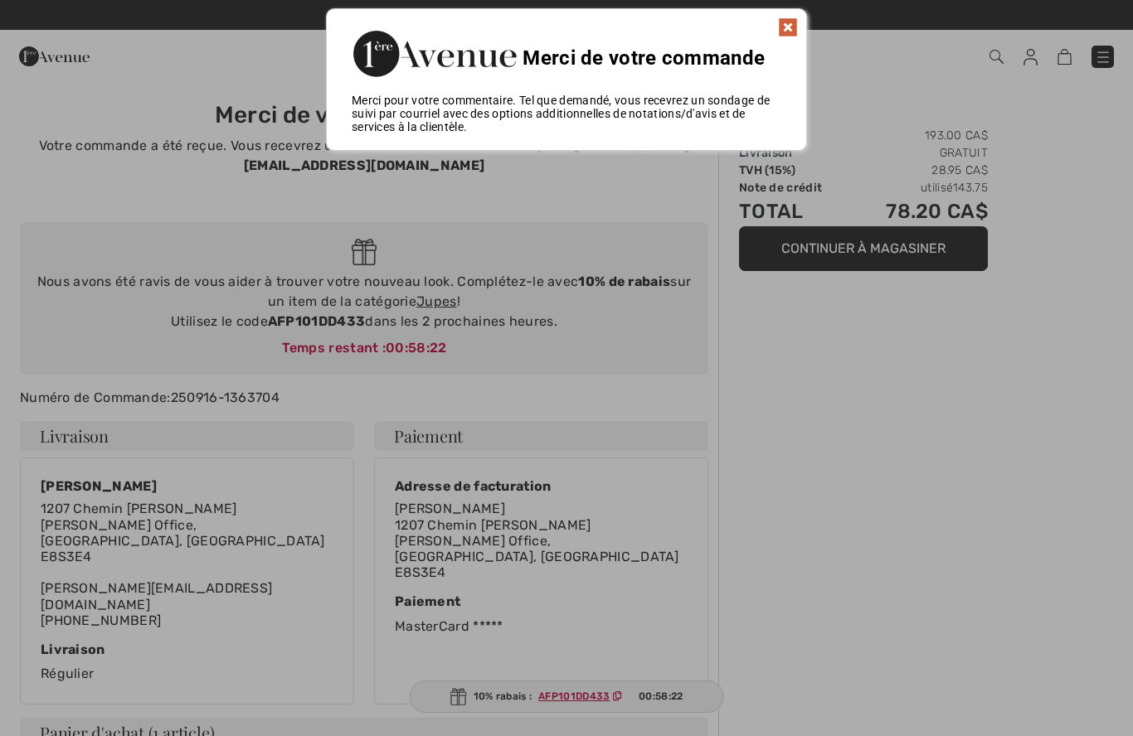
click at [777, 40] on div "Merci de votre commande" at bounding box center [566, 51] width 479 height 85
click at [785, 28] on img at bounding box center [788, 27] width 20 height 20
